Goal: Transaction & Acquisition: Purchase product/service

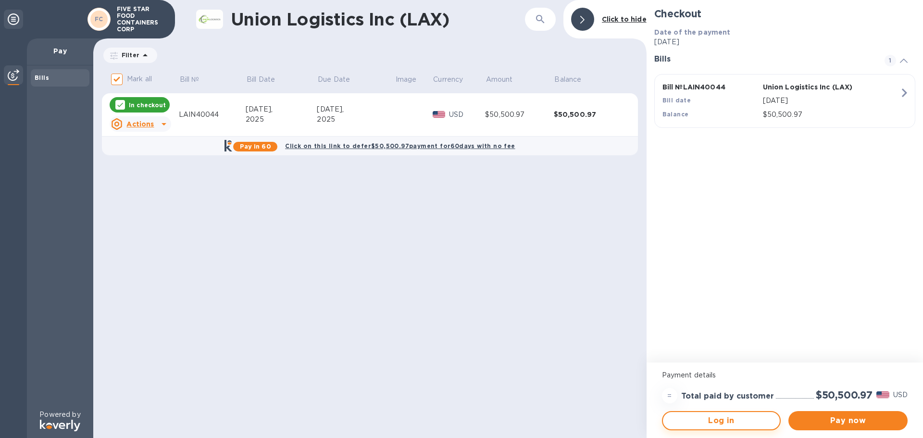
click at [740, 425] on span "Log in" at bounding box center [722, 421] width 102 height 12
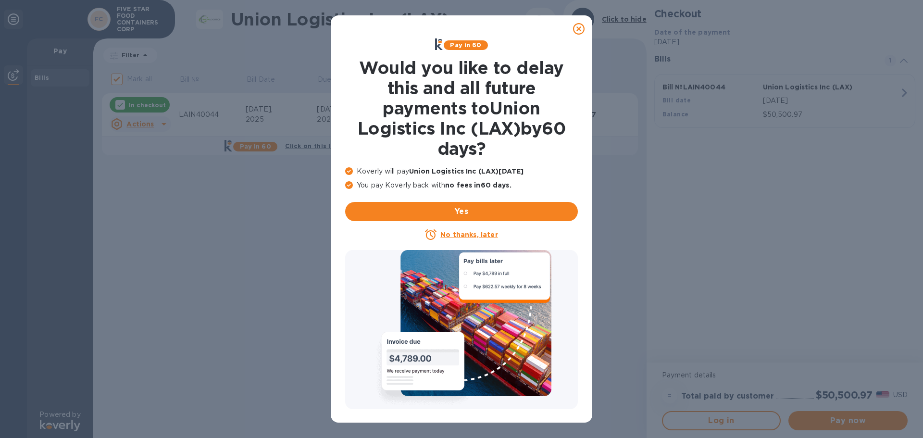
click at [578, 27] on icon at bounding box center [579, 29] width 12 height 12
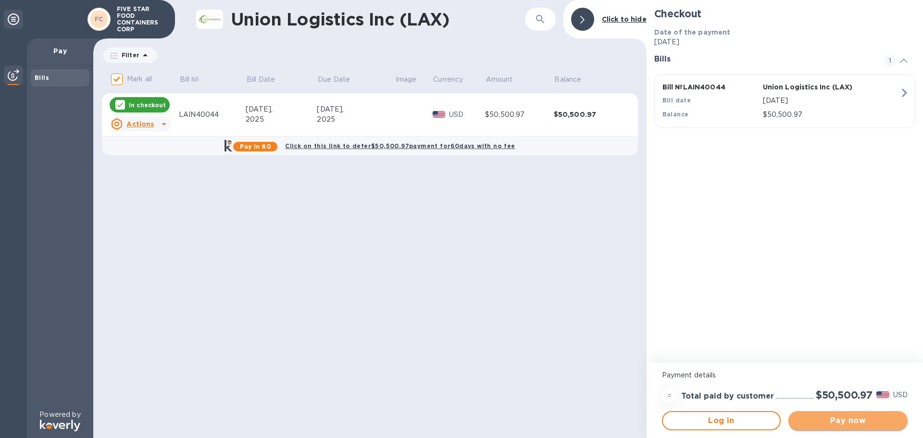
click at [865, 420] on span "Pay now" at bounding box center [848, 421] width 104 height 12
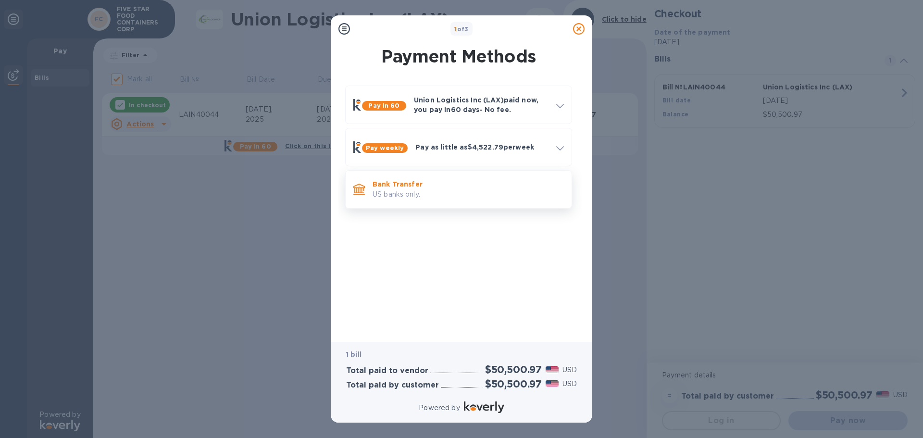
click at [415, 190] on p "US banks only." at bounding box center [468, 194] width 191 height 10
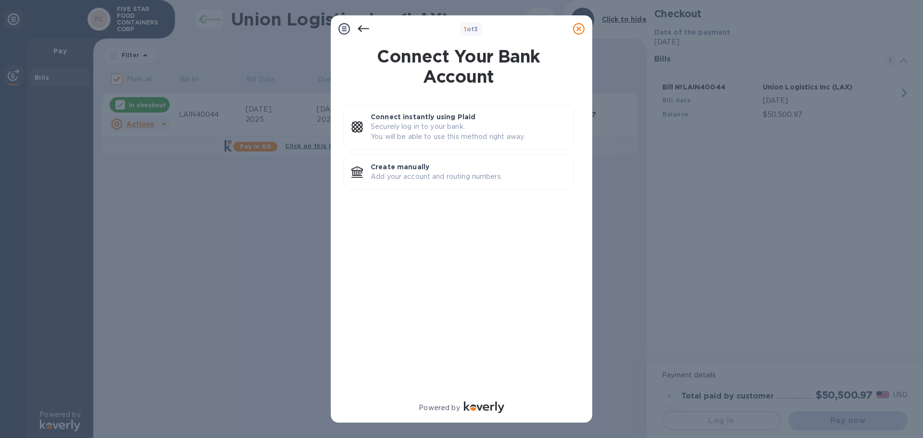
click at [361, 24] on icon at bounding box center [364, 29] width 12 height 12
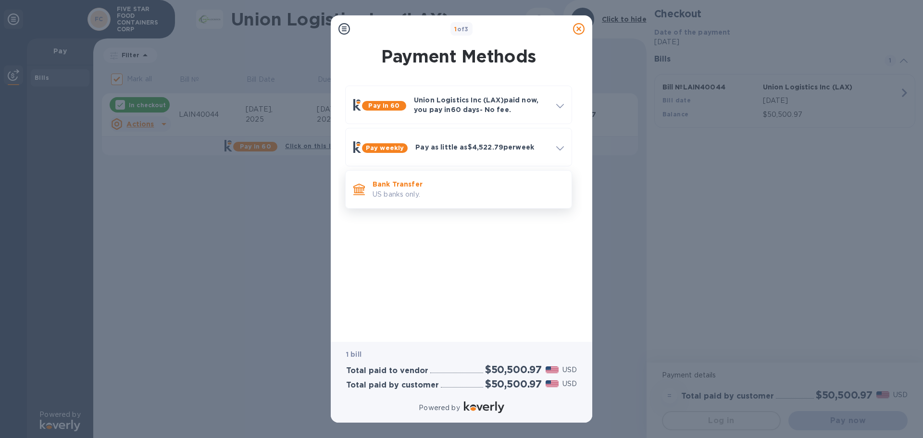
click at [430, 193] on p "US banks only." at bounding box center [468, 194] width 191 height 10
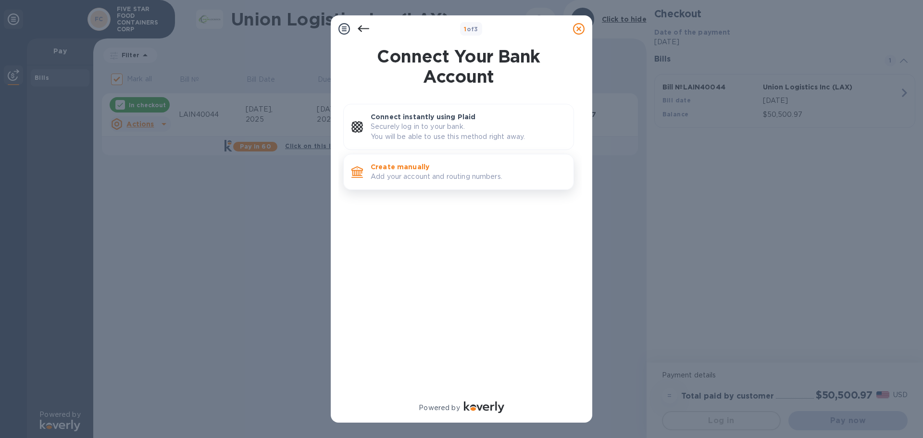
click at [456, 175] on p "Add your account and routing numbers." at bounding box center [468, 177] width 195 height 10
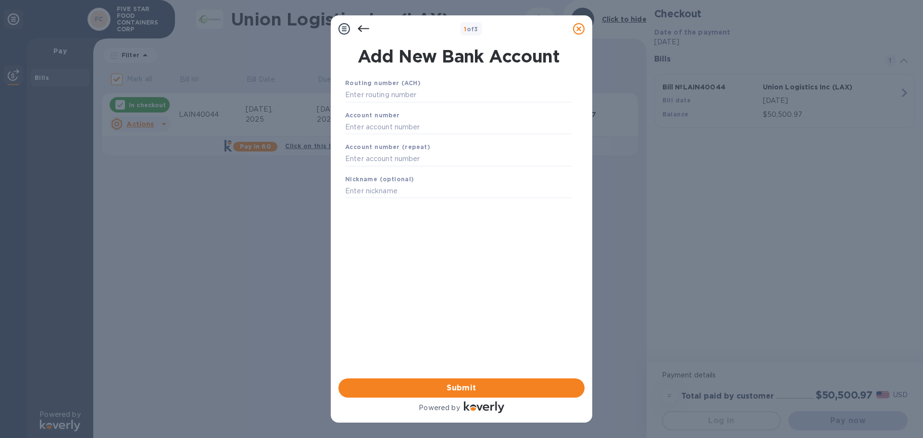
click at [363, 26] on icon at bounding box center [364, 29] width 12 height 12
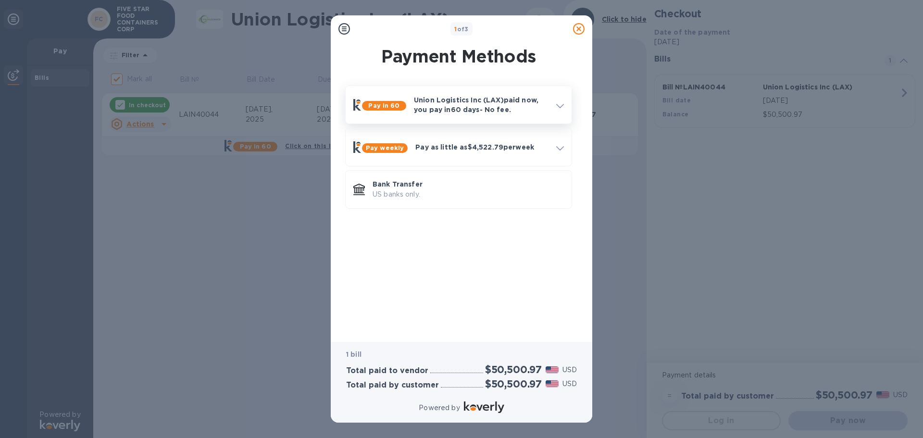
click at [445, 112] on p "Union Logistics Inc (LAX) paid now, you pay [DATE] - No fee." at bounding box center [481, 104] width 135 height 19
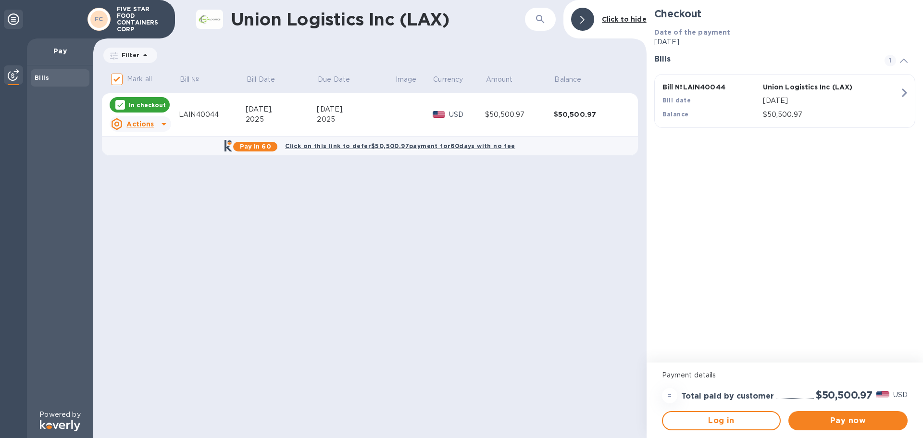
click at [548, 119] on div "$50,500.97" at bounding box center [519, 115] width 69 height 10
click at [868, 114] on p "$50,500.97" at bounding box center [831, 115] width 137 height 10
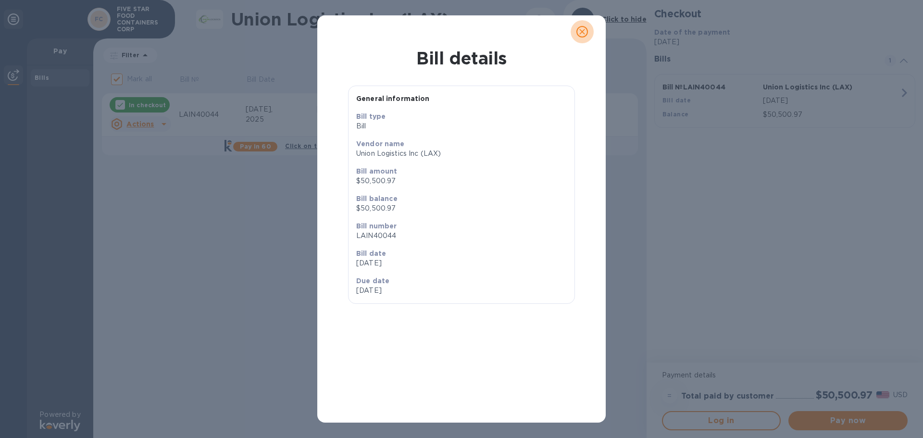
click at [577, 33] on span "close" at bounding box center [582, 32] width 12 height 12
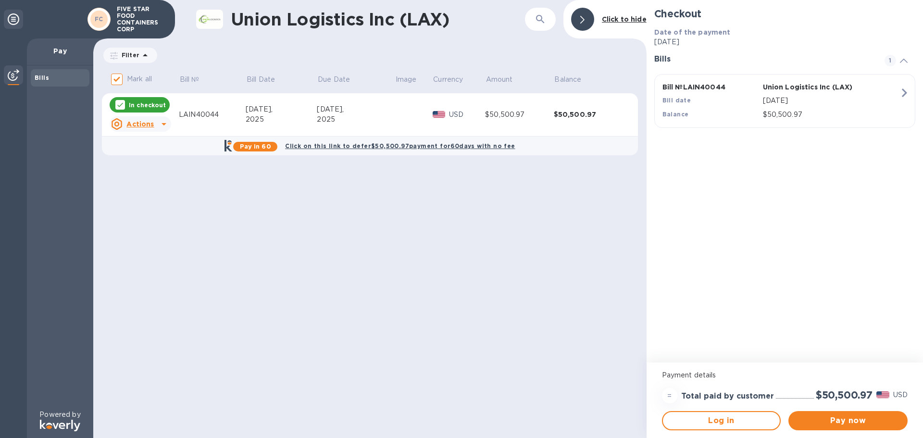
click at [46, 77] on b "Bills" at bounding box center [42, 77] width 14 height 7
click at [9, 74] on img at bounding box center [14, 75] width 12 height 12
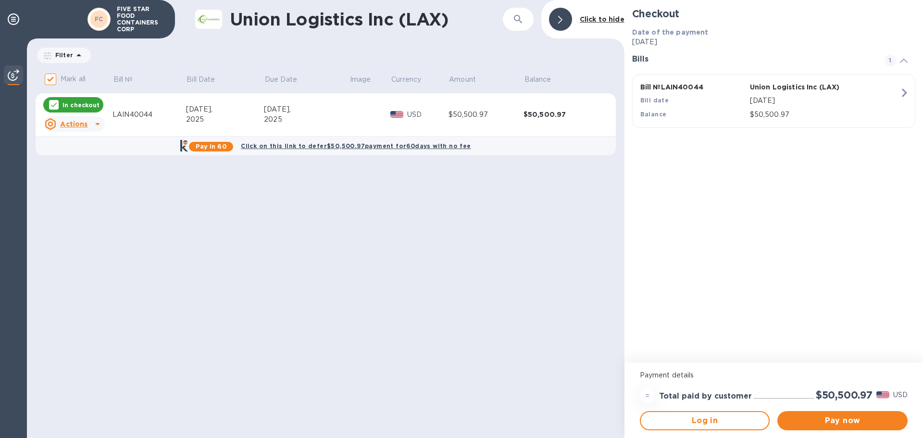
click at [778, 401] on div "= Total paid by customer $50,500.97 USD" at bounding box center [774, 395] width 272 height 19
click at [714, 420] on span "Log in" at bounding box center [705, 421] width 113 height 12
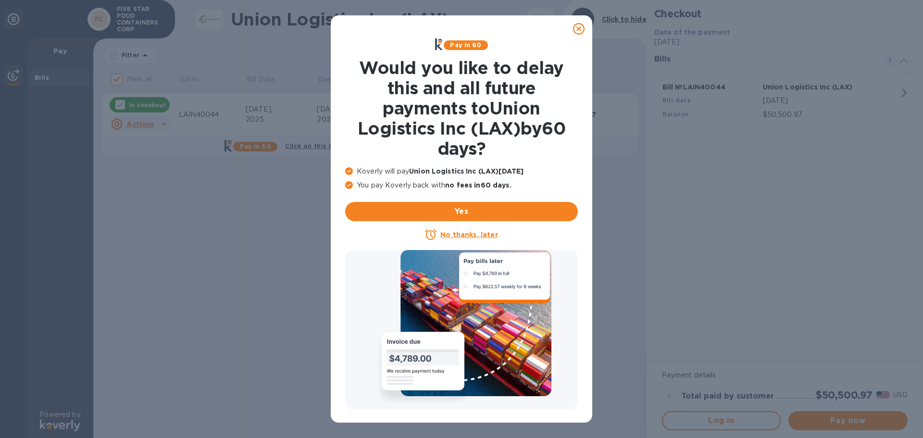
click at [576, 31] on icon at bounding box center [579, 29] width 12 height 12
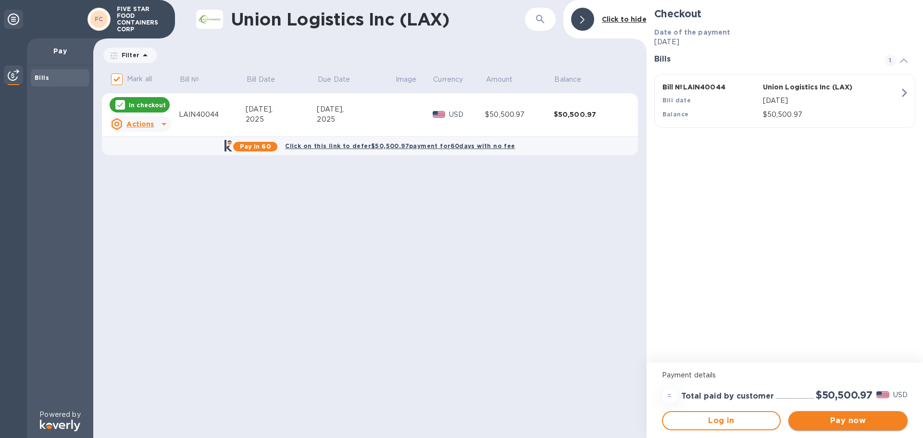
click at [847, 424] on span "Pay now" at bounding box center [848, 421] width 104 height 12
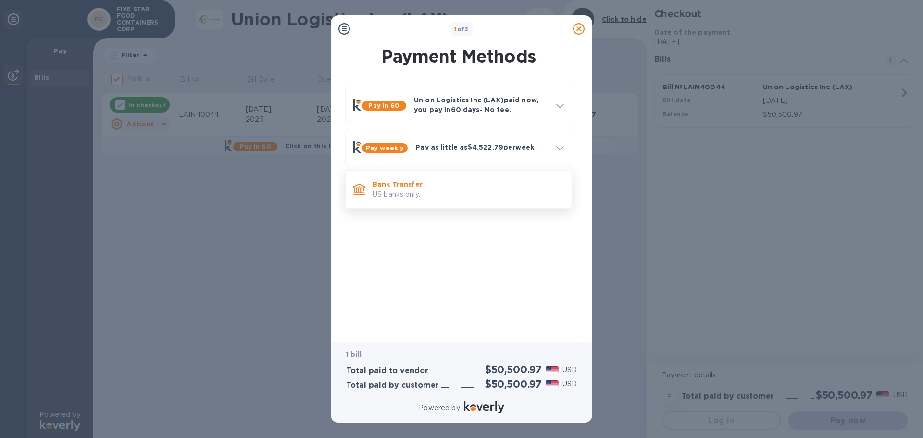
click at [432, 188] on p "Bank Transfer" at bounding box center [468, 184] width 191 height 10
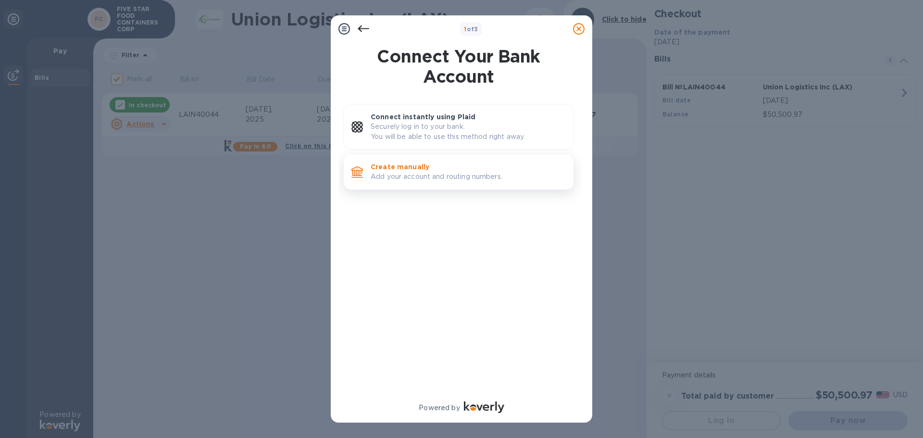
click at [413, 174] on p "Add your account and routing numbers." at bounding box center [468, 177] width 195 height 10
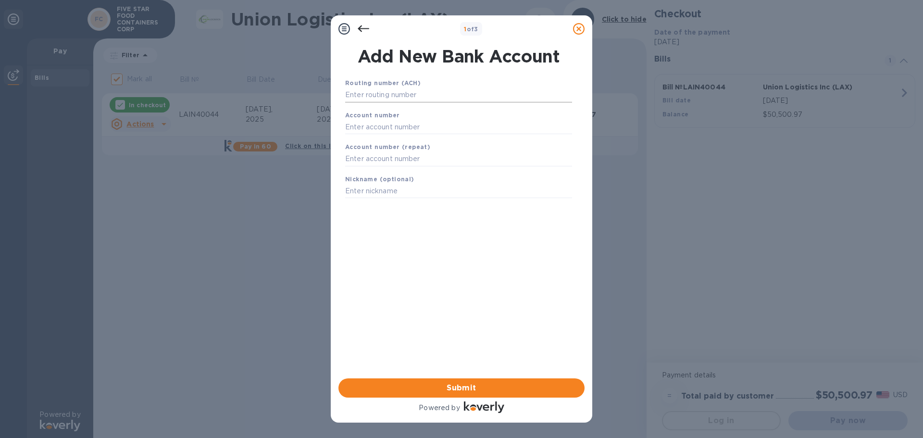
click at [402, 94] on input "text" at bounding box center [458, 95] width 227 height 14
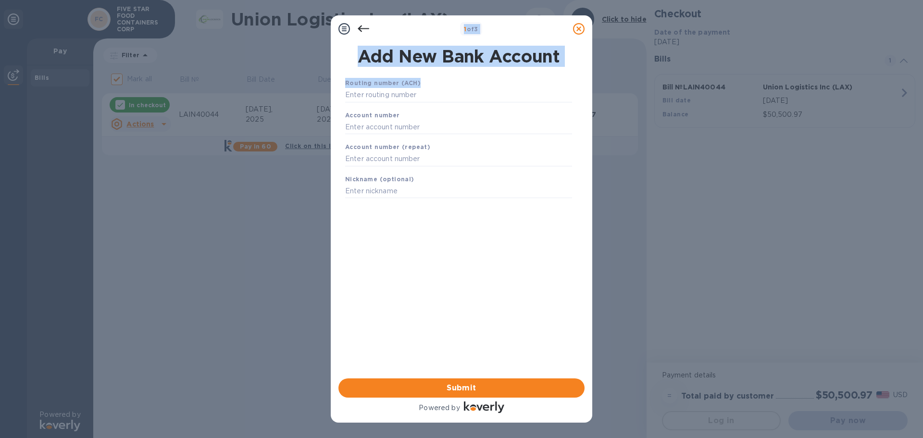
drag, startPoint x: 420, startPoint y: 26, endPoint x: 508, endPoint y: 72, distance: 98.9
click at [508, 72] on div "1 of 3 Add New Bank Account Routing number (ACH) Account number Account number …" at bounding box center [462, 218] width 262 height 407
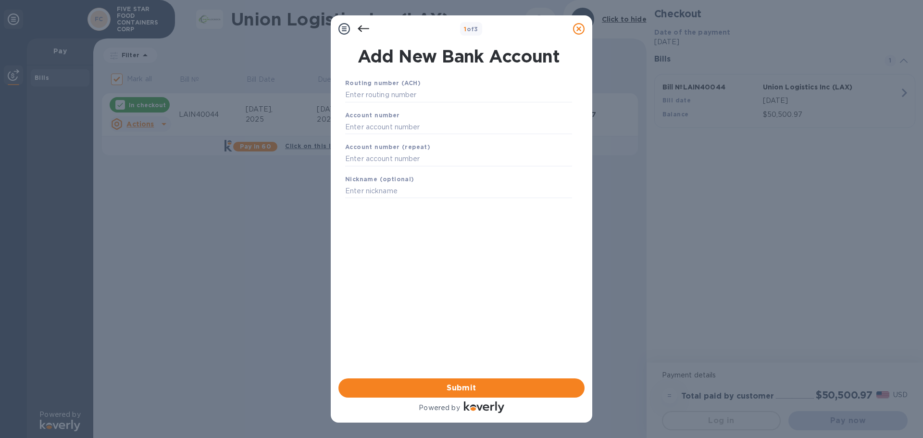
click at [462, 102] on div "Routing number (ACH)" at bounding box center [458, 90] width 235 height 32
click at [377, 99] on input "text" at bounding box center [458, 95] width 227 height 14
type input "322070381"
click at [393, 141] on input "text" at bounding box center [458, 139] width 227 height 14
type input "8063018165"
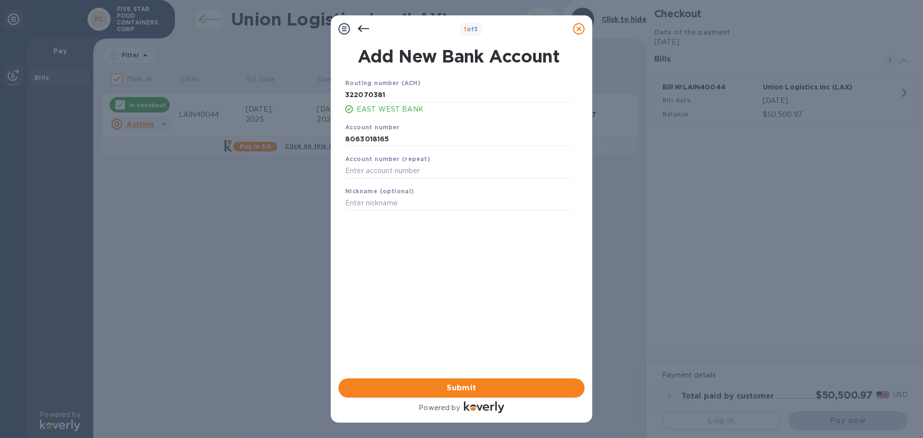
click at [422, 162] on b "Account number (repeat)" at bounding box center [387, 158] width 85 height 7
click at [381, 173] on input "text" at bounding box center [458, 171] width 227 height 14
type input "8063018165"
click at [403, 196] on input "text" at bounding box center [458, 203] width 227 height 14
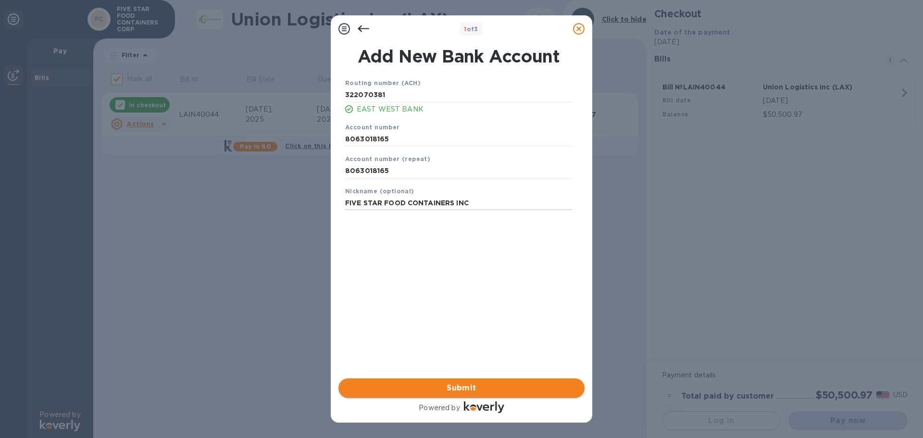
type input "FIVE STAR FOOD CONTAINERS INC"
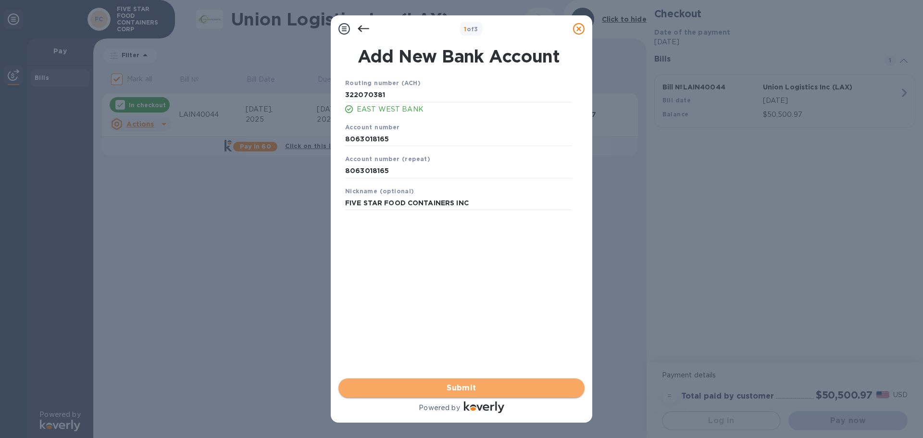
click at [459, 387] on span "Submit" at bounding box center [461, 388] width 231 height 12
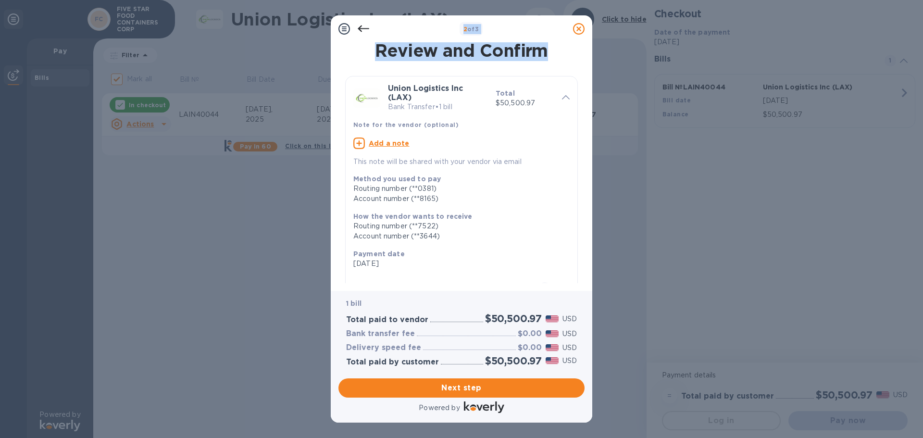
drag, startPoint x: 415, startPoint y: 29, endPoint x: 589, endPoint y: 54, distance: 175.4
click at [589, 54] on div "2 of 3 Review and Confirm Union Logistics Inc (LAX) Bank Transfer • 1 bill Tota…" at bounding box center [462, 218] width 262 height 407
click at [528, 31] on div "2 of 3" at bounding box center [471, 29] width 196 height 14
drag, startPoint x: 409, startPoint y: 25, endPoint x: 408, endPoint y: 41, distance: 16.4
click at [408, 41] on div "2 of 3" at bounding box center [462, 28] width 262 height 27
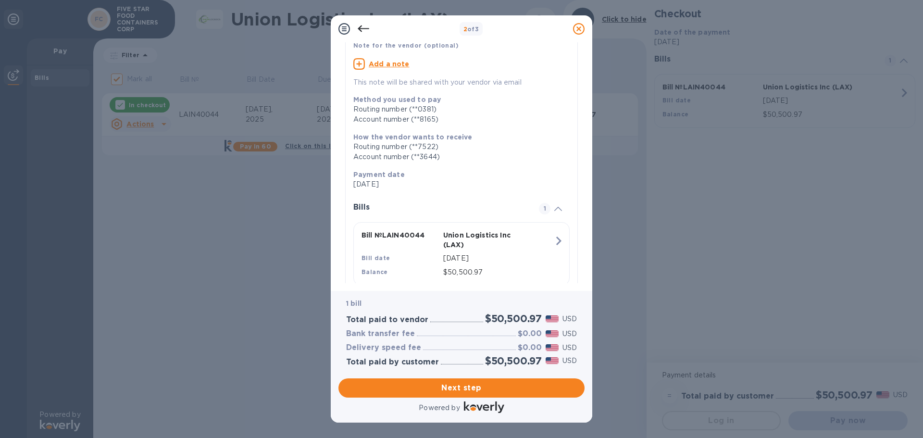
scroll to position [106, 0]
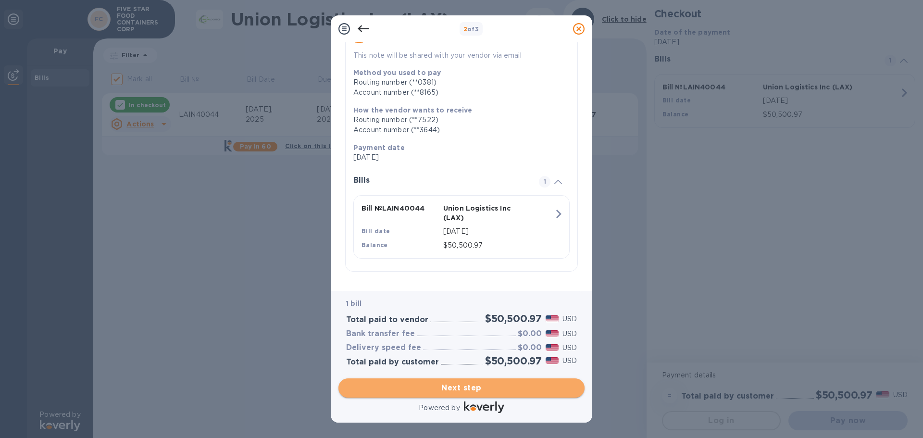
click at [446, 387] on span "Next step" at bounding box center [461, 388] width 231 height 12
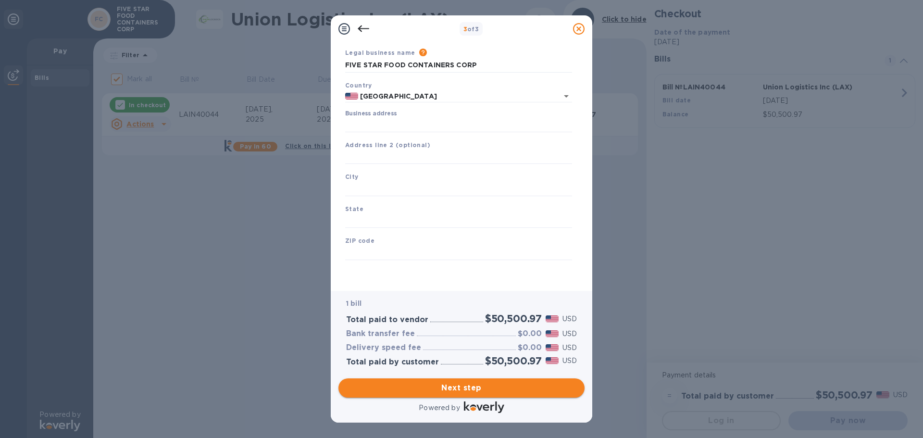
scroll to position [32, 0]
click at [383, 125] on input "Business address" at bounding box center [458, 125] width 227 height 14
type input "250 Eastgate Road"
click at [394, 192] on input "text" at bounding box center [458, 189] width 227 height 14
type input "Barstow"
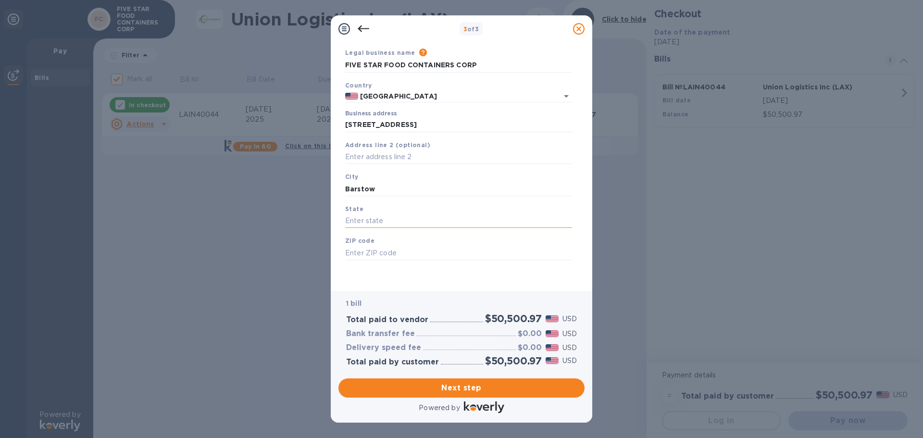
click at [384, 223] on input "text" at bounding box center [458, 221] width 227 height 14
type input "CA"
click at [382, 256] on input "text" at bounding box center [458, 253] width 227 height 14
type input "92311"
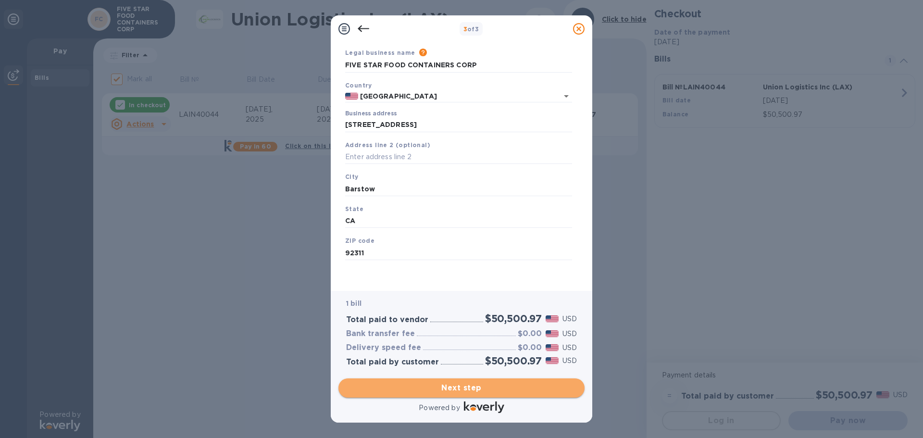
click at [448, 385] on span "Next step" at bounding box center [461, 388] width 231 height 12
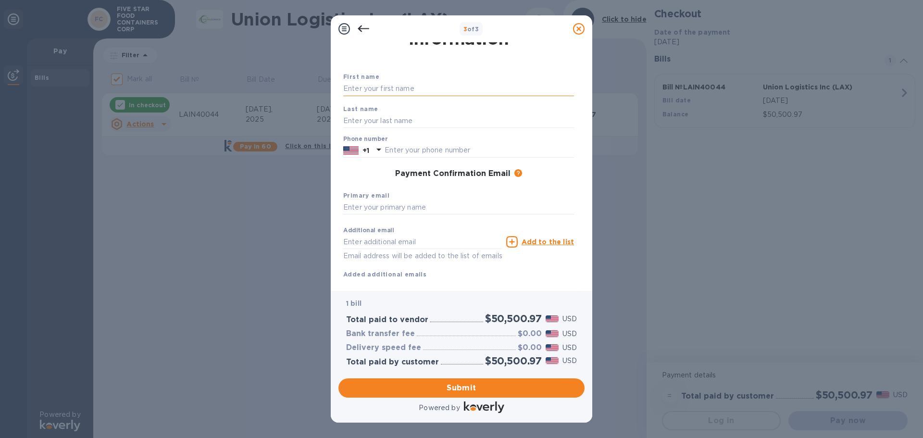
click at [391, 91] on input "text" at bounding box center [458, 89] width 231 height 14
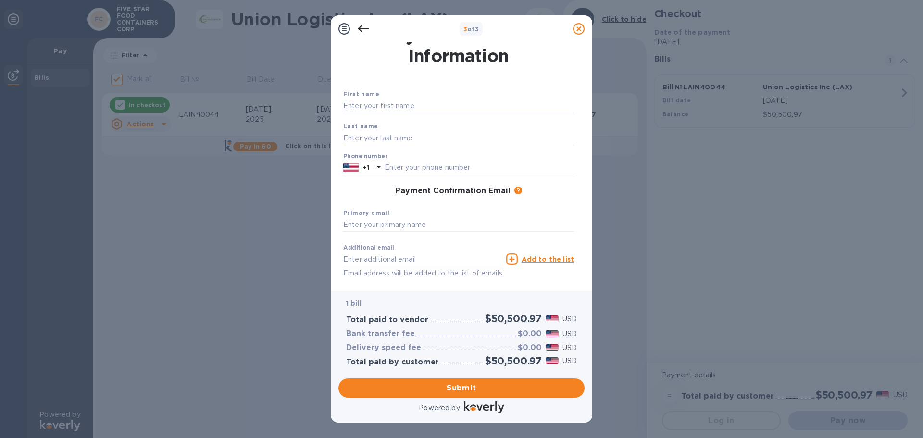
scroll to position [0, 0]
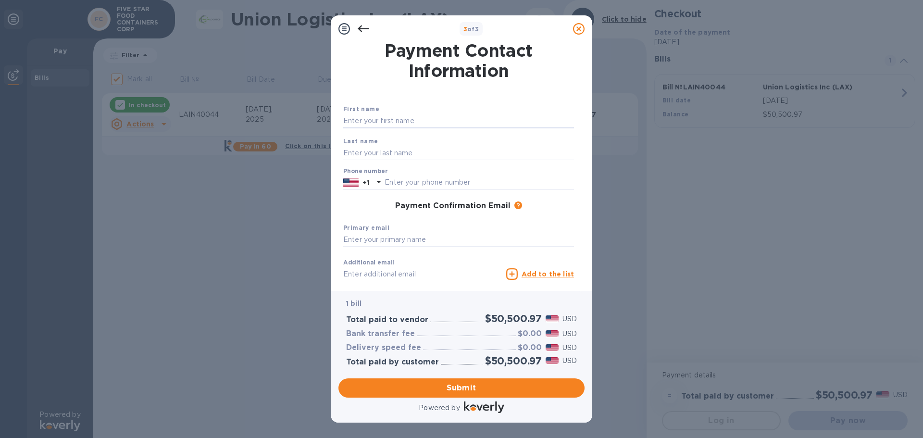
type input "zhi"
type input "Tan"
type input "7606173011"
click at [393, 124] on input "zhi" at bounding box center [458, 121] width 231 height 14
click at [431, 102] on div "First name zhi Last name Tan Phone number +1 7606173011 Payment Confirmation Em…" at bounding box center [458, 200] width 235 height 227
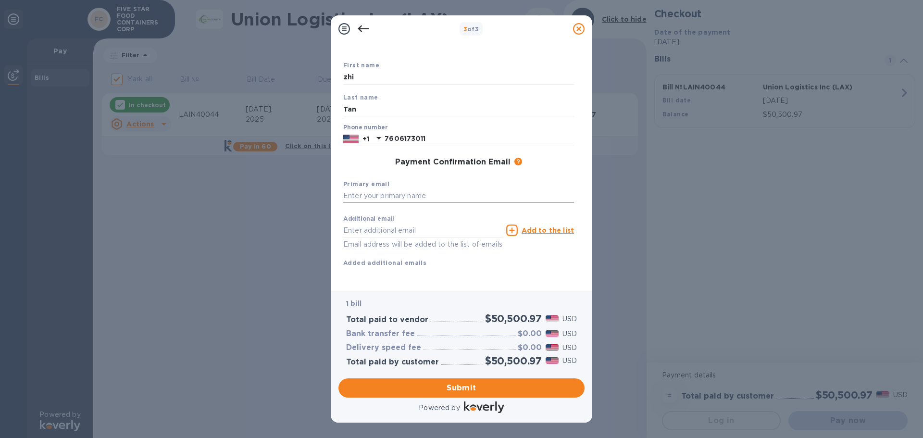
scroll to position [55, 0]
click at [416, 189] on input "text" at bounding box center [458, 196] width 231 height 14
type input "alantanfsfc@gmail.com"
click at [413, 223] on input "text" at bounding box center [422, 230] width 159 height 14
type input "alantan326@gmail.com"
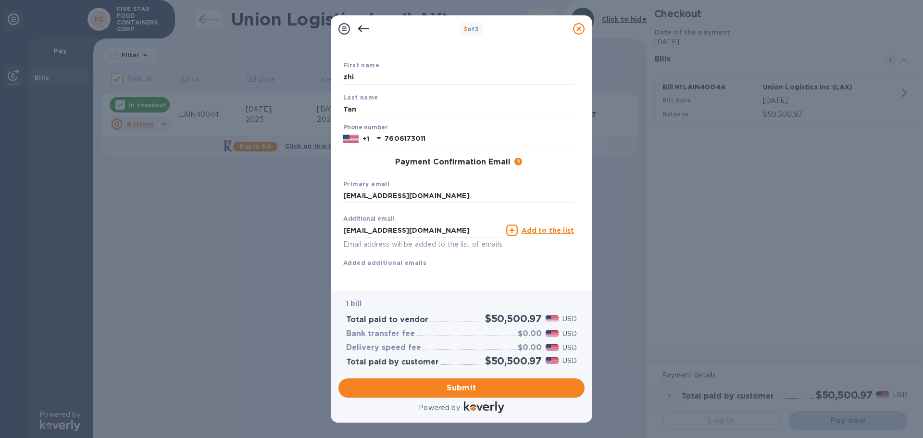
click at [537, 266] on div "First name zhi Last name Tan Phone number +1 7606173011 Payment Confirmation Em…" at bounding box center [458, 171] width 231 height 223
click at [468, 387] on span "Submit" at bounding box center [461, 388] width 231 height 12
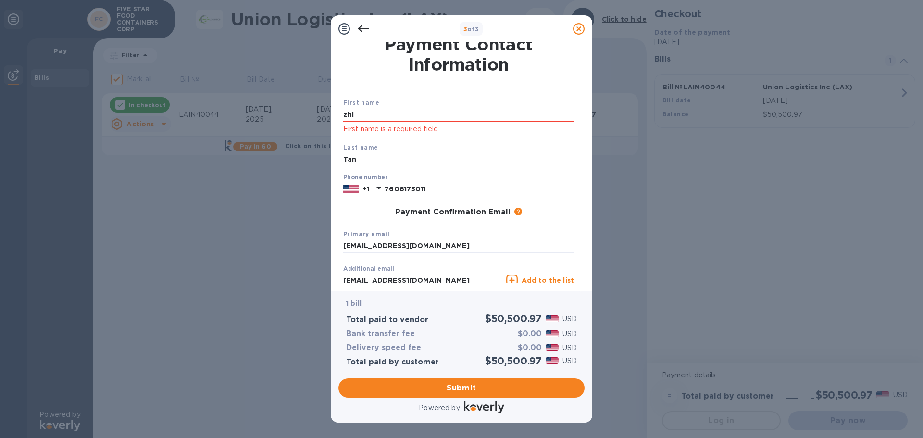
scroll to position [0, 0]
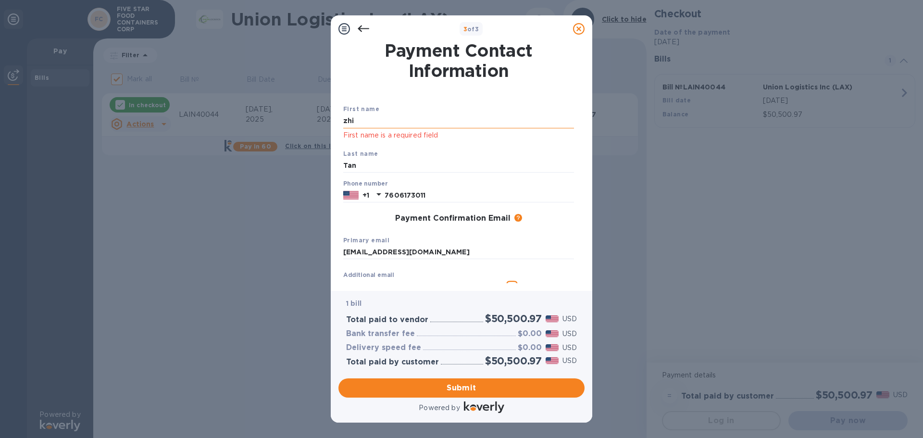
click at [362, 122] on input "zhi" at bounding box center [458, 121] width 231 height 14
click at [387, 122] on input "zhi" at bounding box center [458, 121] width 231 height 14
type input "z"
type input "Zhi"
click at [533, 238] on div "Primary email alantanfsfc@gmail.com" at bounding box center [458, 247] width 238 height 32
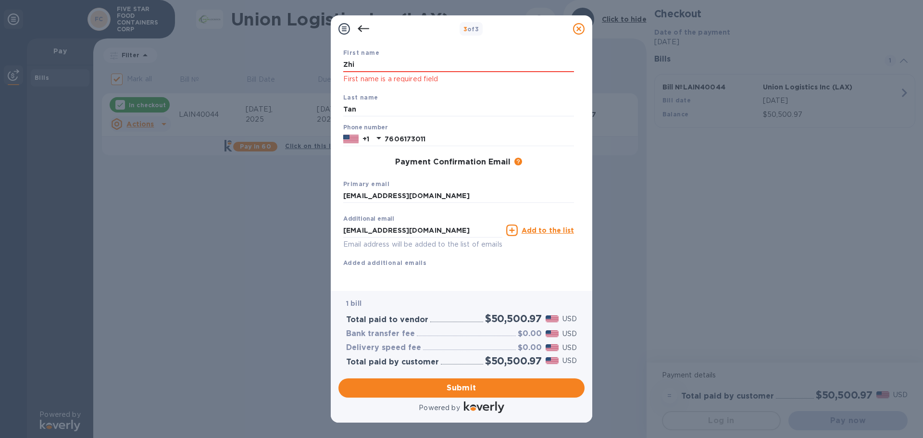
scroll to position [67, 0]
click at [449, 390] on span "Submit" at bounding box center [461, 388] width 231 height 12
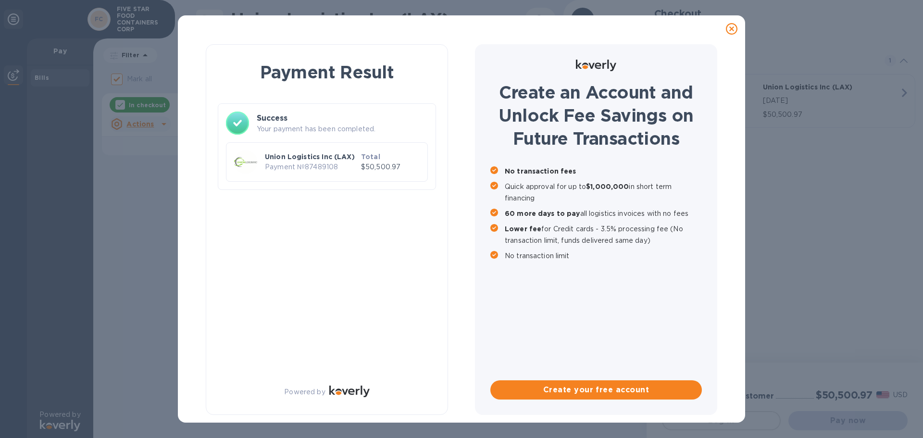
checkbox input "false"
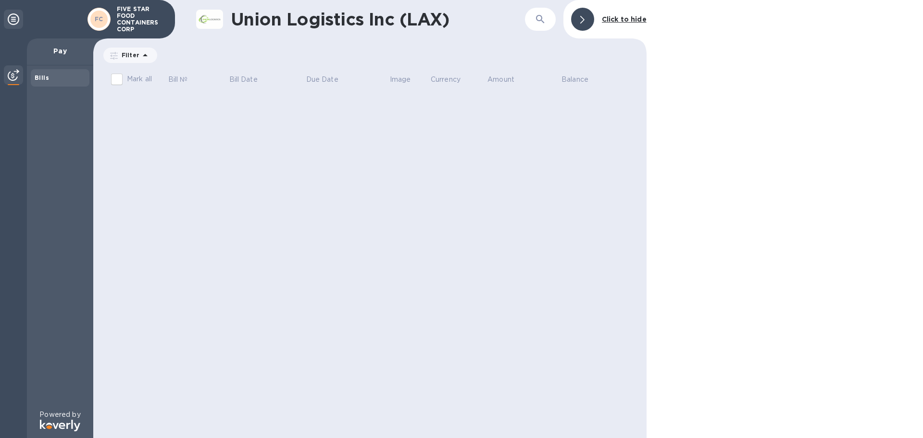
click at [97, 17] on b "FC" at bounding box center [99, 18] width 9 height 7
click at [122, 23] on p "FIVE STAR FOOD CONTAINERS CORP" at bounding box center [141, 19] width 48 height 27
click at [13, 14] on icon at bounding box center [14, 19] width 12 height 12
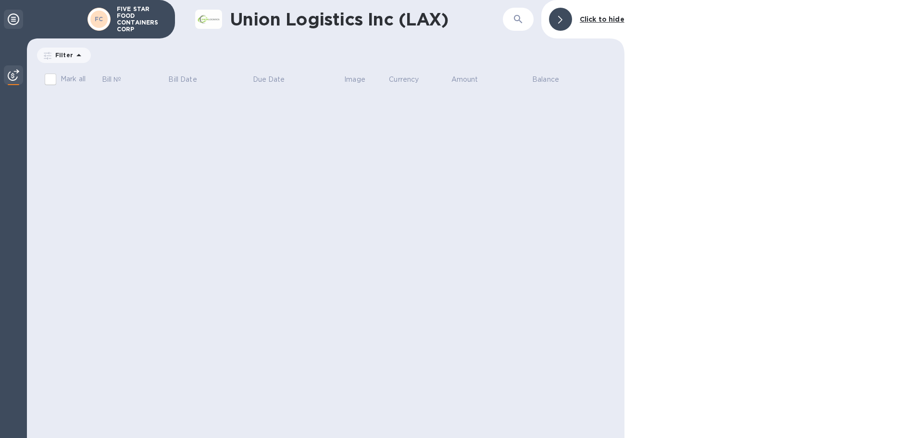
click at [13, 14] on icon at bounding box center [14, 19] width 12 height 12
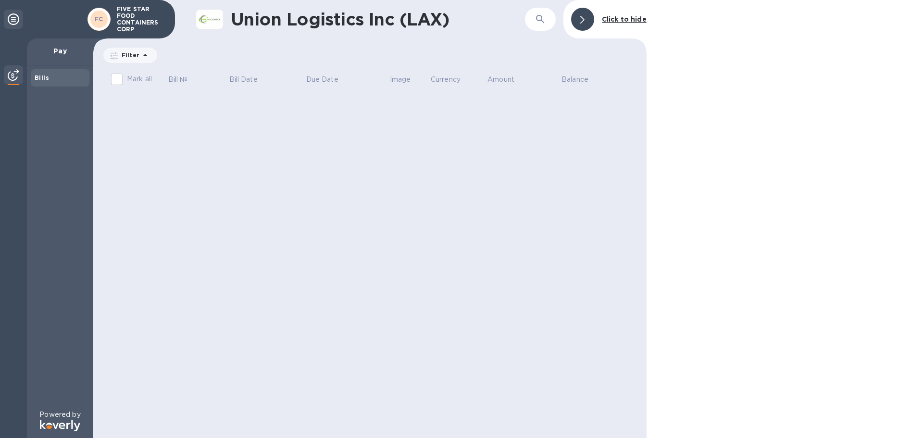
click at [99, 24] on span "FC" at bounding box center [99, 19] width 9 height 10
click at [99, 17] on b "FC" at bounding box center [99, 18] width 9 height 7
click at [617, 21] on b "Click to hide" at bounding box center [624, 19] width 45 height 8
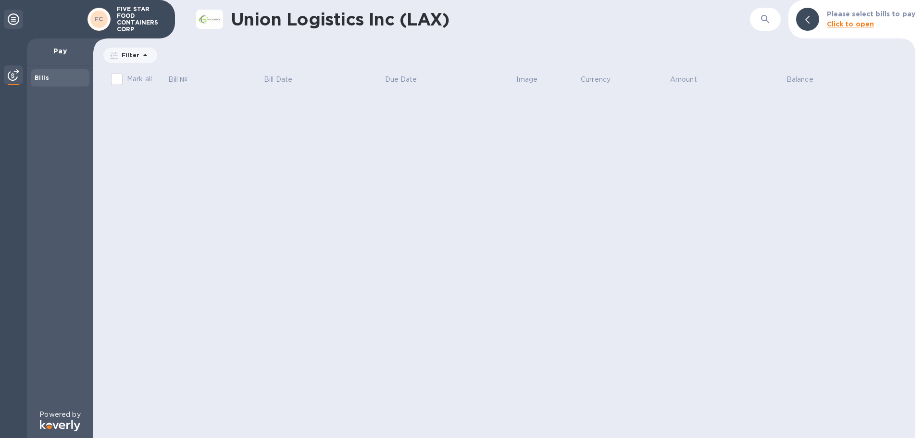
click at [10, 17] on icon at bounding box center [14, 19] width 12 height 12
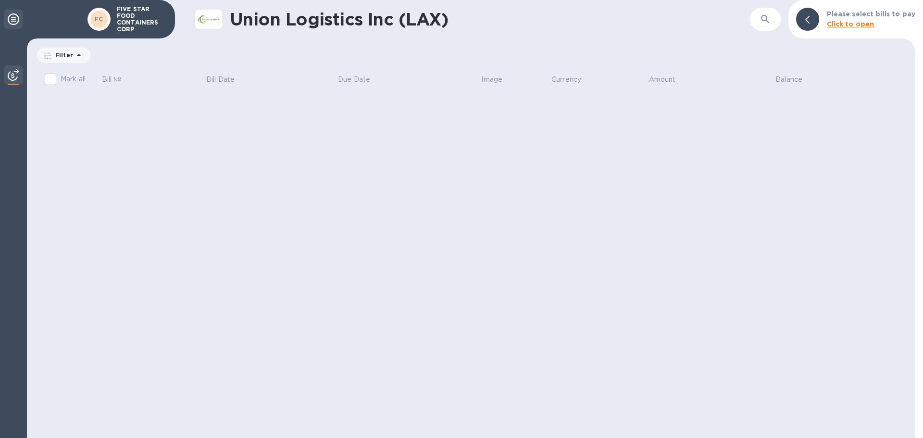
click at [10, 17] on icon at bounding box center [14, 19] width 12 height 12
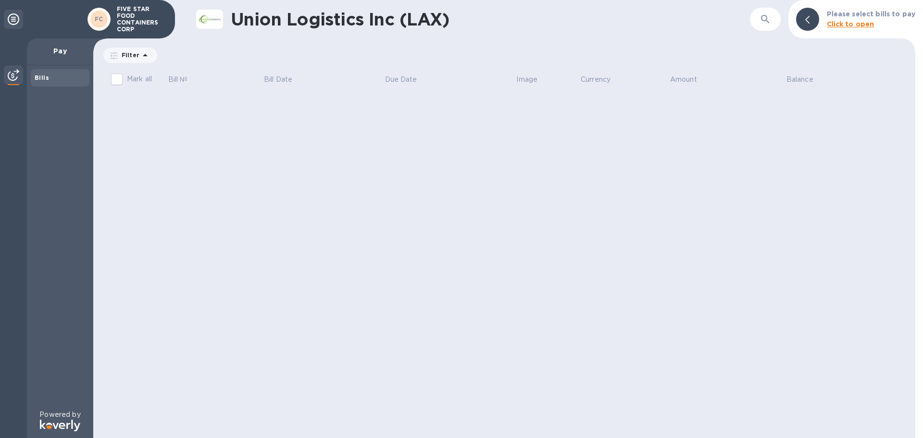
click at [10, 17] on icon at bounding box center [14, 19] width 12 height 12
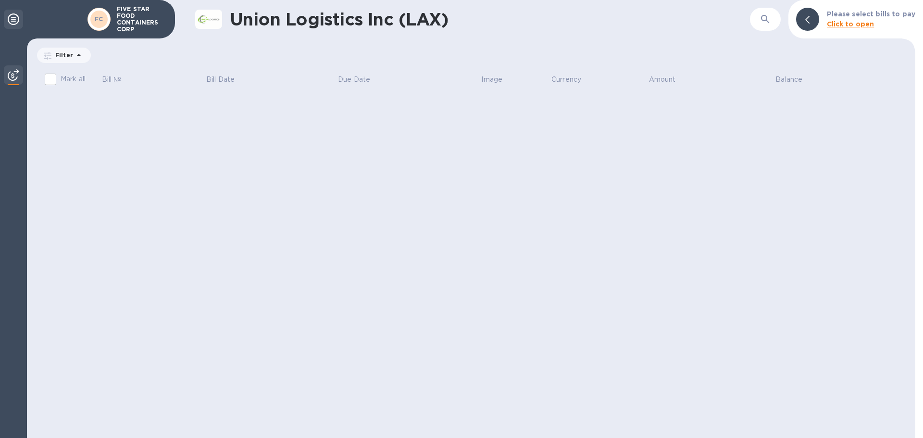
click at [10, 17] on icon at bounding box center [14, 19] width 12 height 12
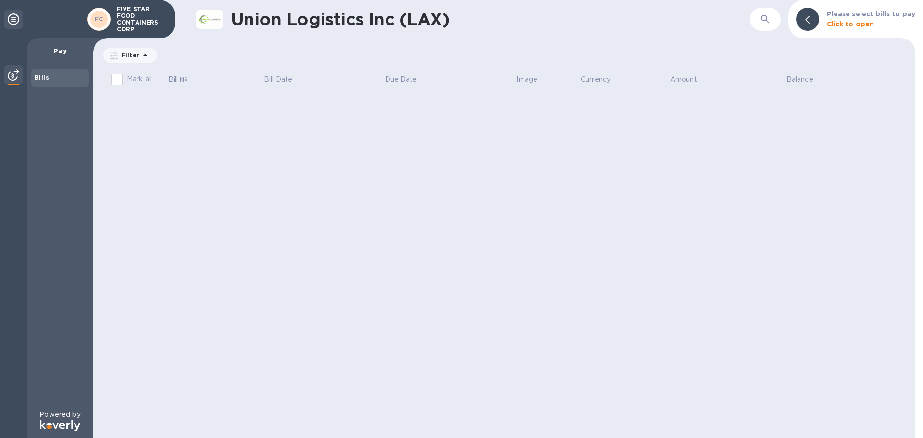
click at [106, 17] on div "FC" at bounding box center [98, 19] width 17 height 17
drag, startPoint x: 106, startPoint y: 17, endPoint x: 126, endPoint y: 11, distance: 21.0
click at [126, 11] on p "FIVE STAR FOOD CONTAINERS CORP" at bounding box center [141, 19] width 48 height 27
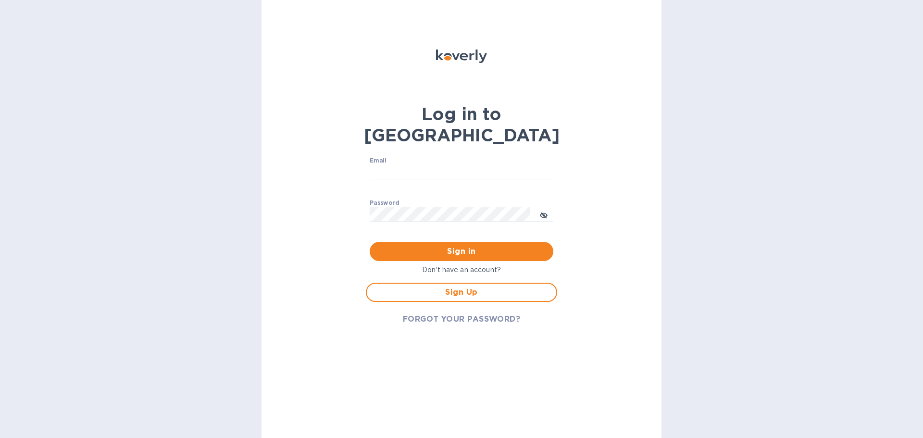
type input "[EMAIL_ADDRESS][DOMAIN_NAME]"
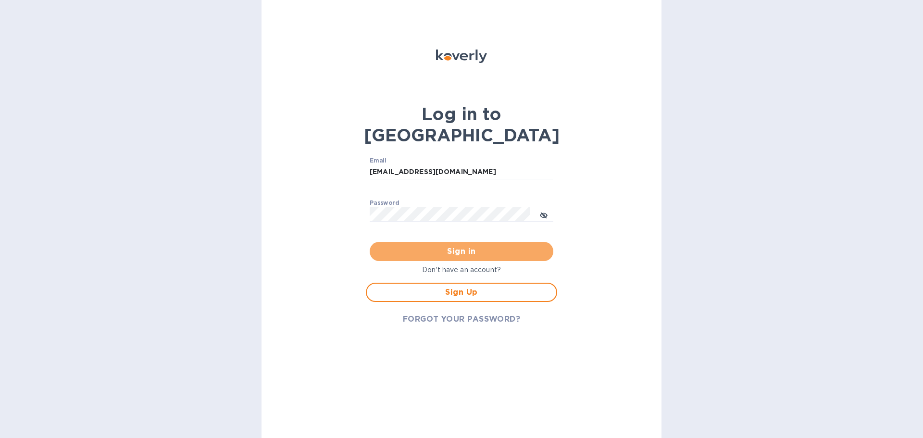
click at [451, 246] on span "Sign in" at bounding box center [461, 252] width 168 height 12
